Goal: Find contact information: Find contact information

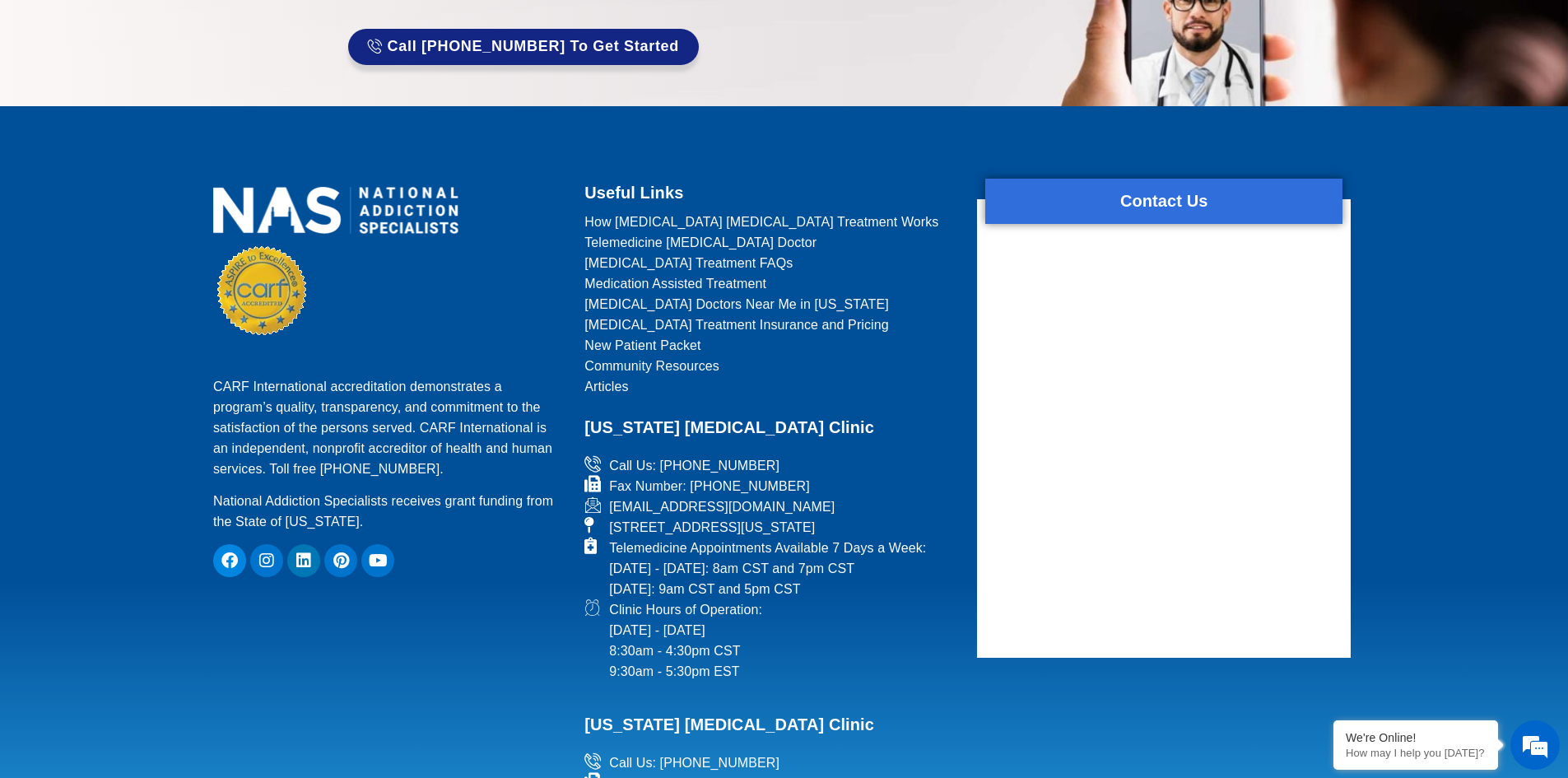
scroll to position [1195, 0]
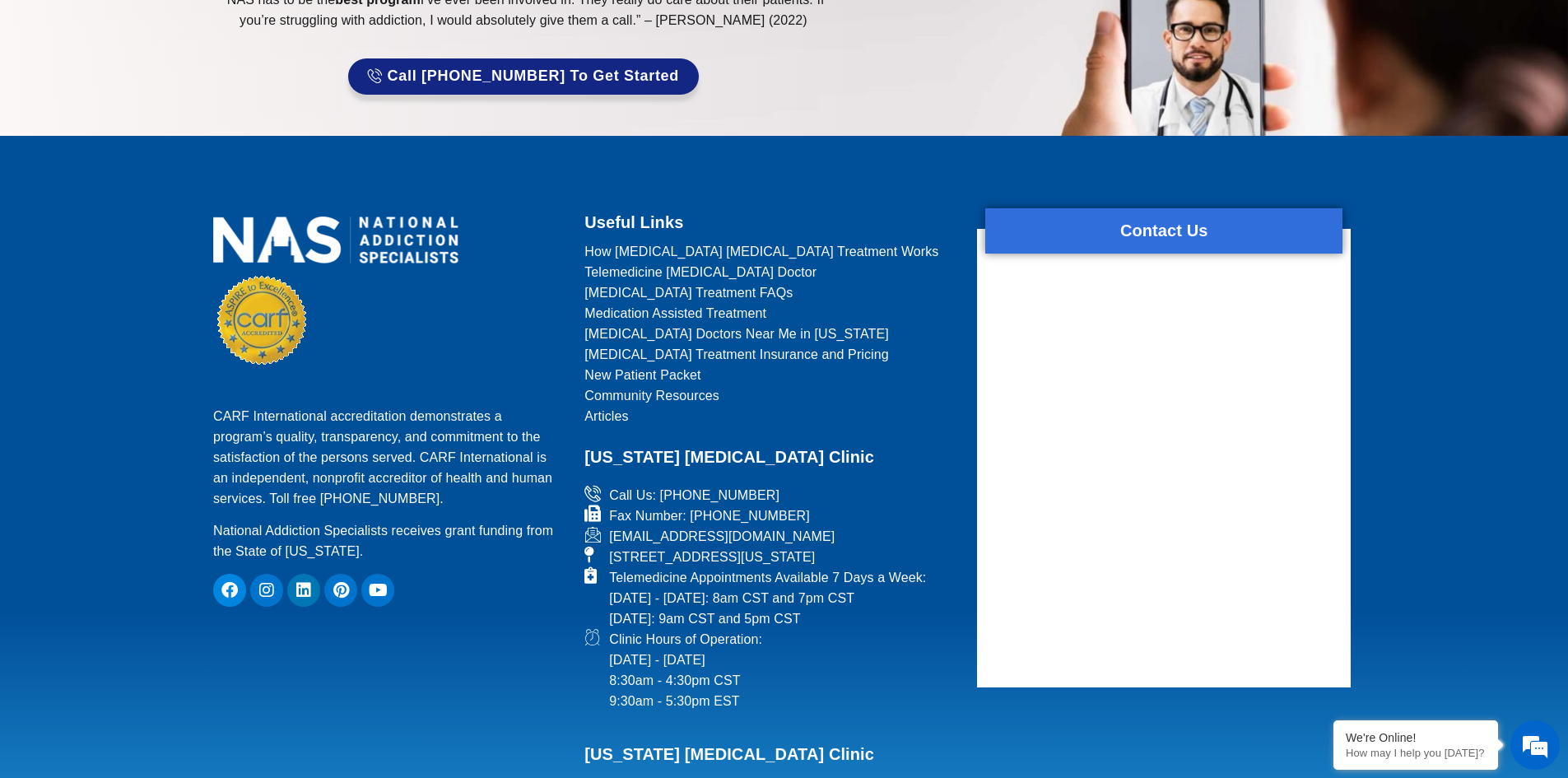
click at [594, 536] on icon at bounding box center [594, 534] width 20 height 16
drag, startPoint x: 614, startPoint y: 536, endPoint x: 815, endPoint y: 532, distance: 201.0
click at [813, 532] on span "[EMAIL_ADDRESS][DOMAIN_NAME]" at bounding box center [720, 537] width 229 height 20
click at [821, 535] on span "[EMAIL_ADDRESS][DOMAIN_NAME]" at bounding box center [720, 537] width 229 height 20
drag, startPoint x: 762, startPoint y: 548, endPoint x: 688, endPoint y: 548, distance: 74.0
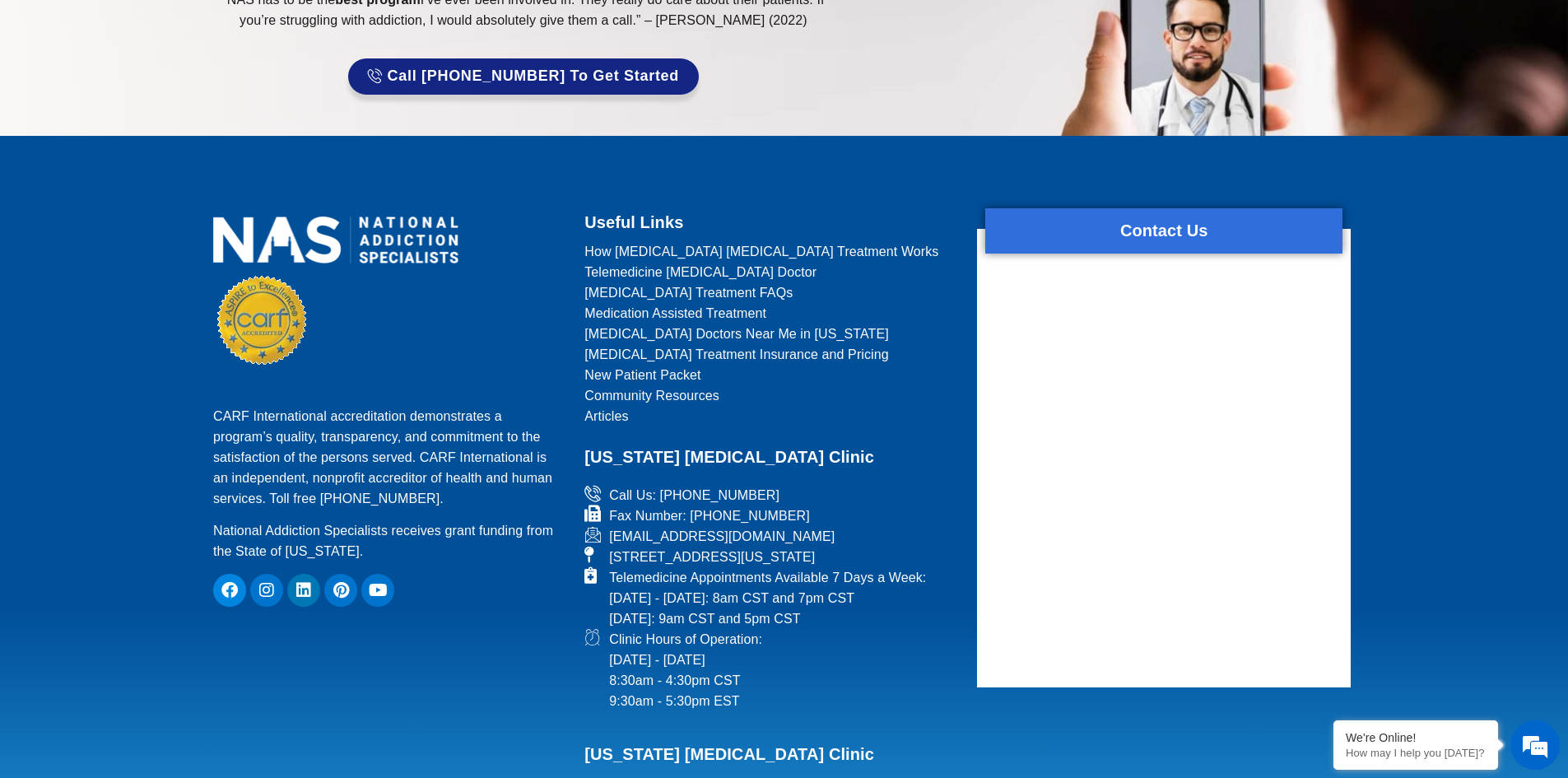
click at [756, 548] on span "[STREET_ADDRESS][US_STATE]" at bounding box center [710, 557] width 210 height 20
click at [595, 533] on icon at bounding box center [594, 534] width 20 height 16
drag, startPoint x: 607, startPoint y: 535, endPoint x: 775, endPoint y: 530, distance: 168.1
click at [767, 531] on span "[EMAIL_ADDRESS][DOMAIN_NAME]" at bounding box center [720, 537] width 229 height 20
click at [792, 529] on span "[EMAIL_ADDRESS][DOMAIN_NAME]" at bounding box center [720, 537] width 229 height 20
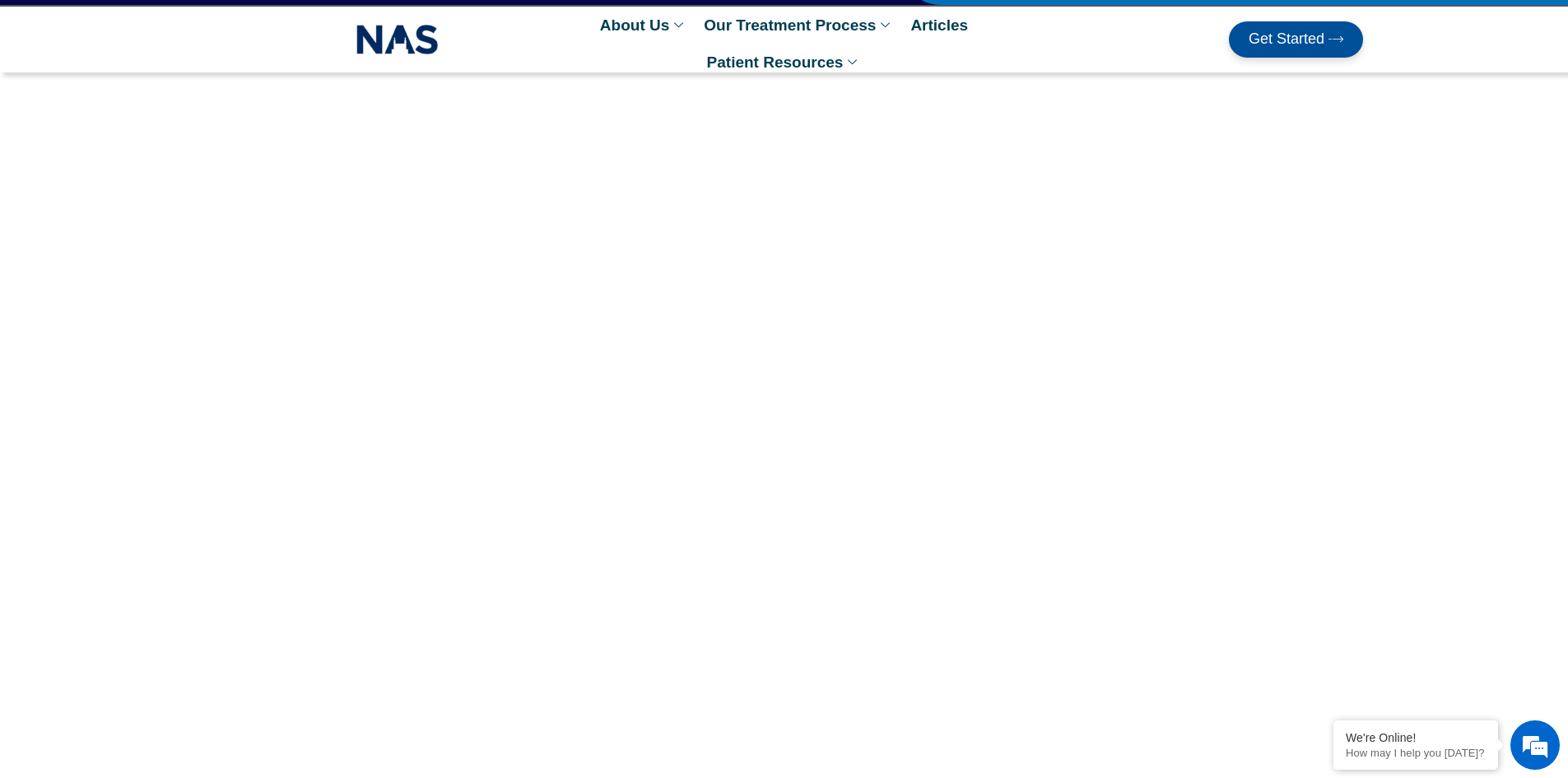
scroll to position [0, 0]
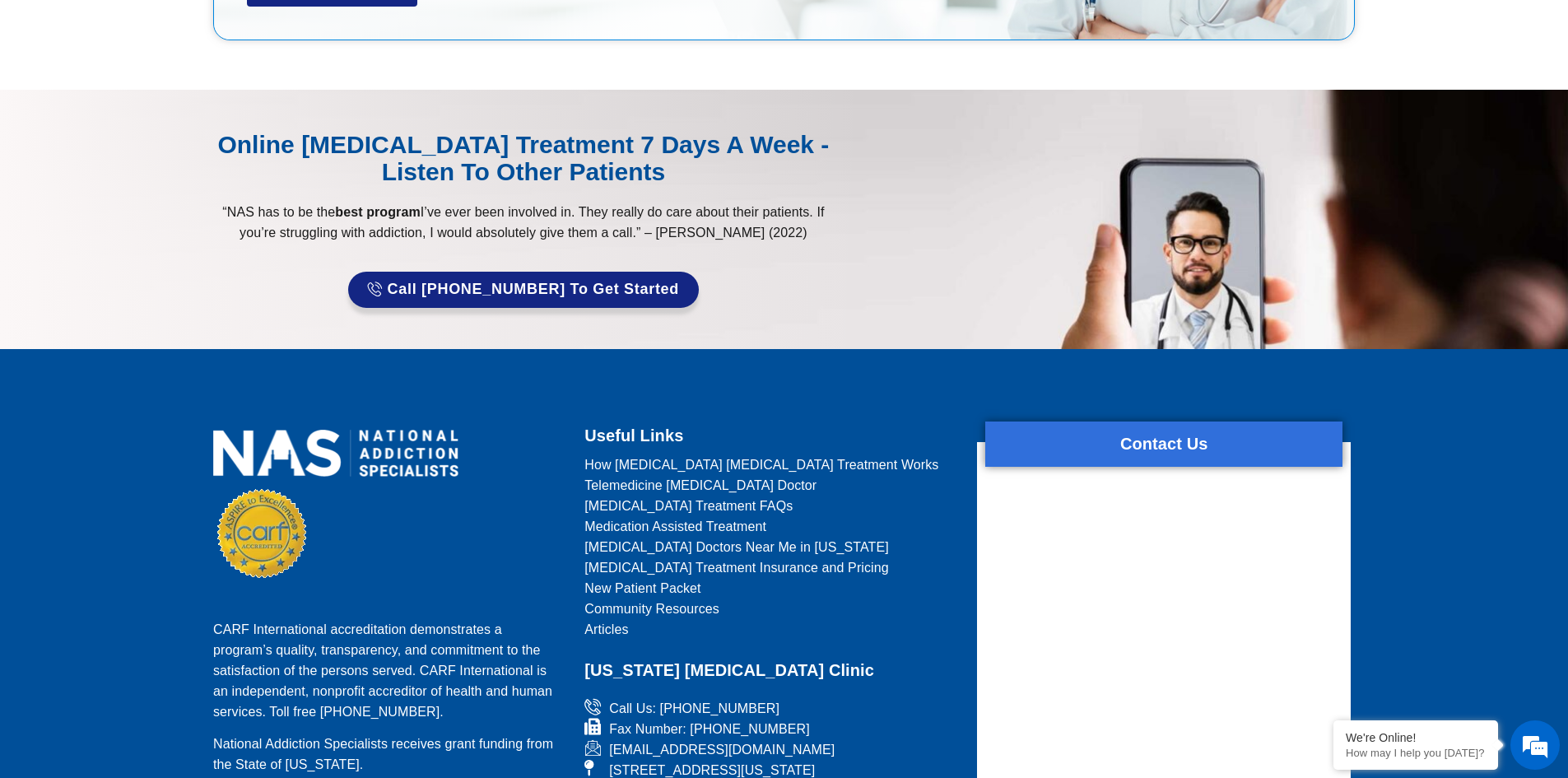
scroll to position [6833, 0]
